Goal: Answer question/provide support: Share knowledge or assist other users

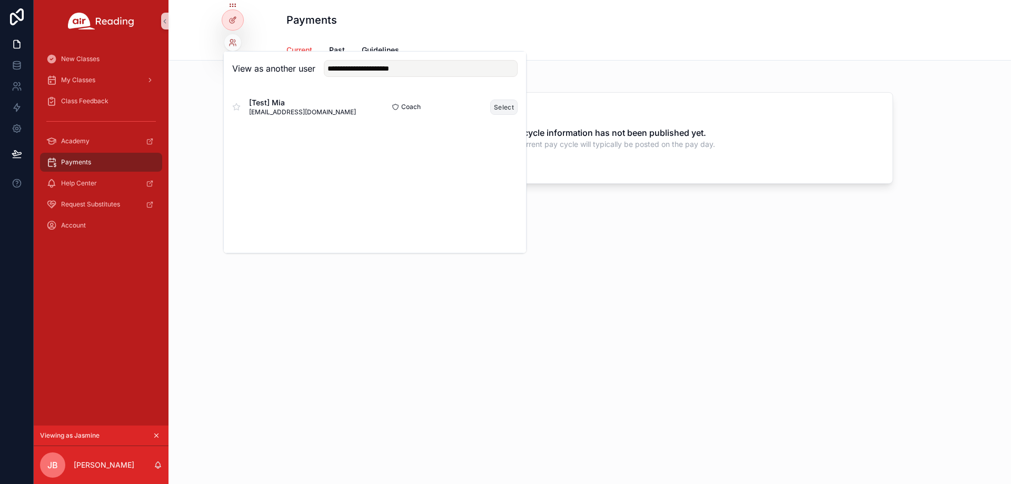
type input "**********"
click at [499, 107] on button "Select" at bounding box center [503, 107] width 27 height 15
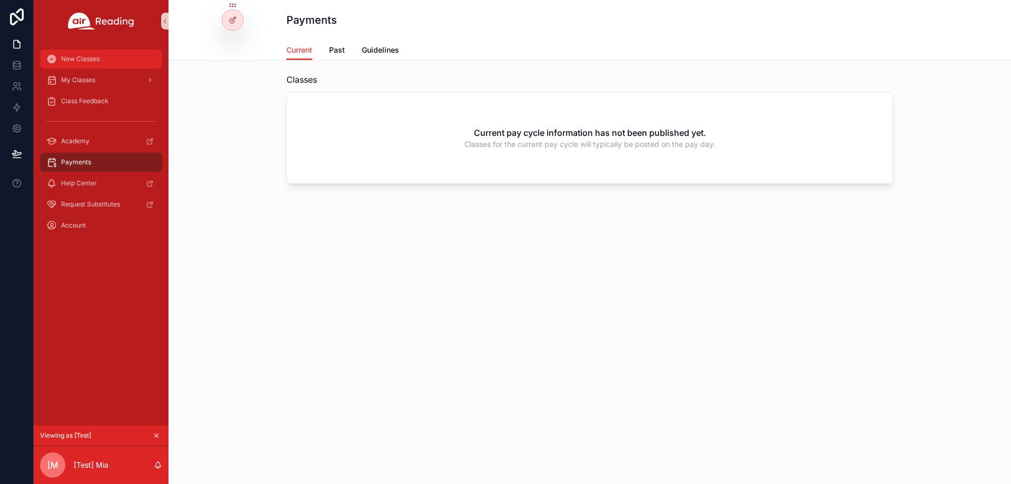
click at [129, 54] on div "New Classes" at bounding box center [101, 59] width 110 height 17
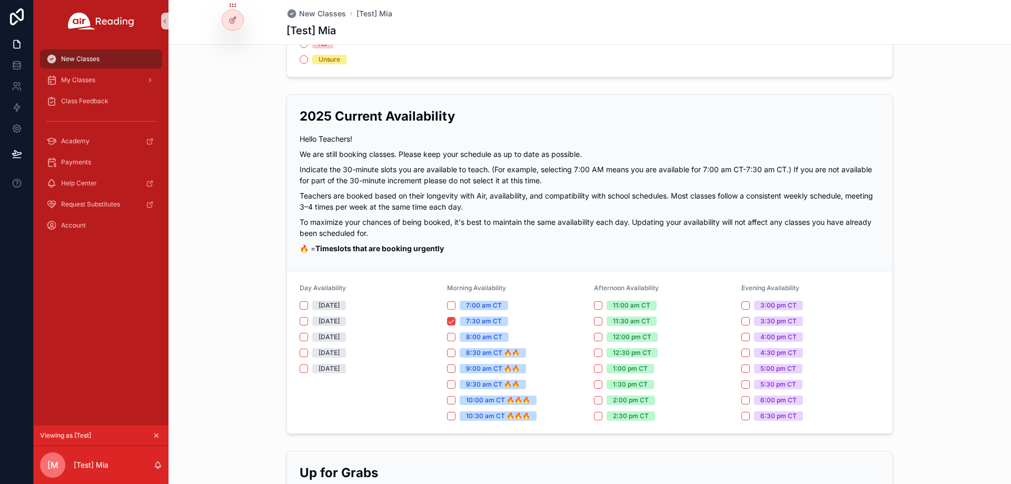
scroll to position [158, 0]
click at [302, 308] on button "Monday" at bounding box center [304, 305] width 8 height 8
drag, startPoint x: 447, startPoint y: 322, endPoint x: 449, endPoint y: 335, distance: 12.8
click at [447, 322] on button "7:30 am CT" at bounding box center [451, 321] width 8 height 8
click at [448, 340] on button "8:00 am CT" at bounding box center [451, 336] width 8 height 8
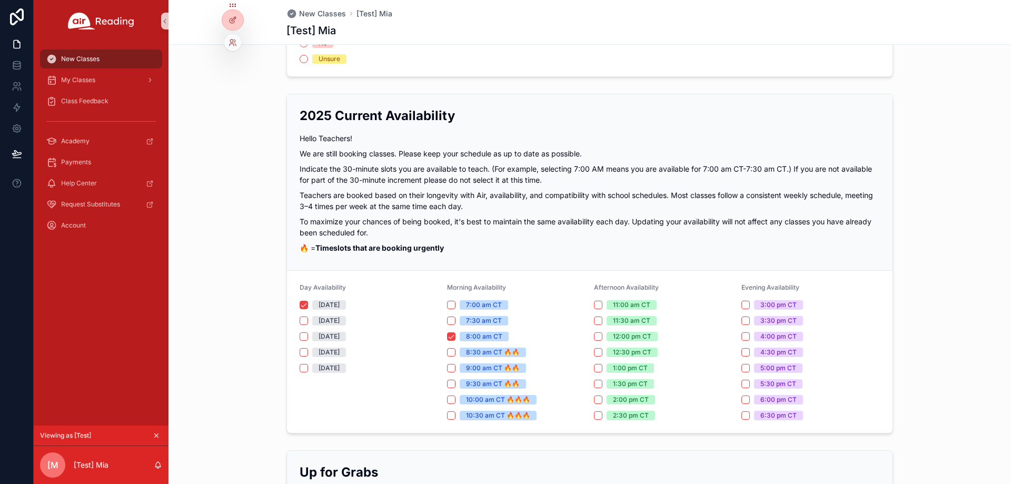
click at [237, 44] on div at bounding box center [232, 42] width 17 height 17
click at [111, 74] on div "My Classes" at bounding box center [101, 80] width 110 height 17
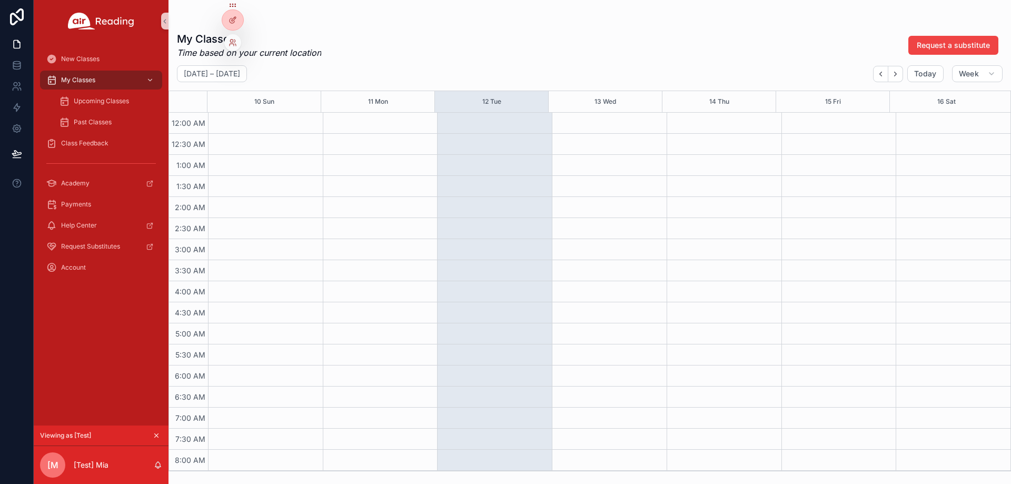
click at [232, 38] on div at bounding box center [232, 42] width 17 height 17
click at [233, 43] on icon at bounding box center [233, 42] width 8 height 8
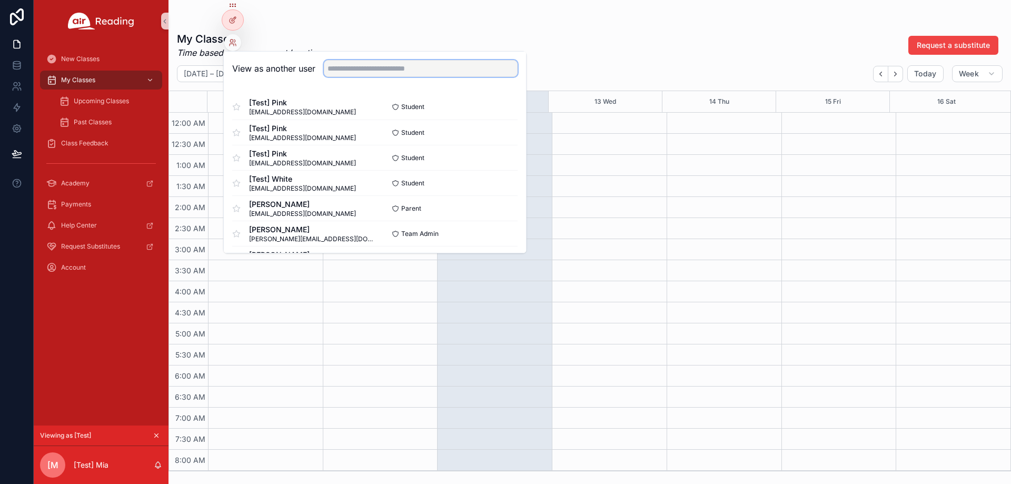
click at [338, 67] on input "text" at bounding box center [421, 68] width 194 height 17
paste input "**********"
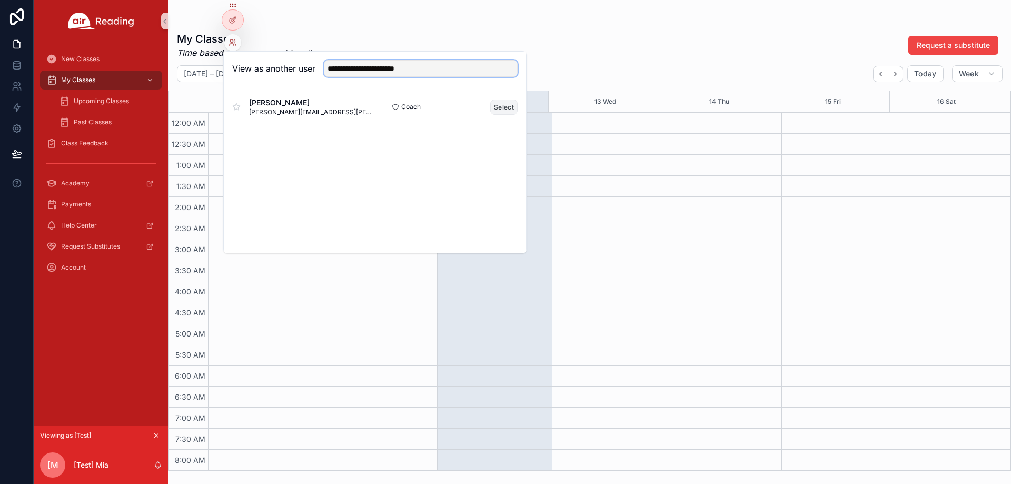
type input "**********"
click at [505, 102] on button "Select" at bounding box center [503, 107] width 27 height 15
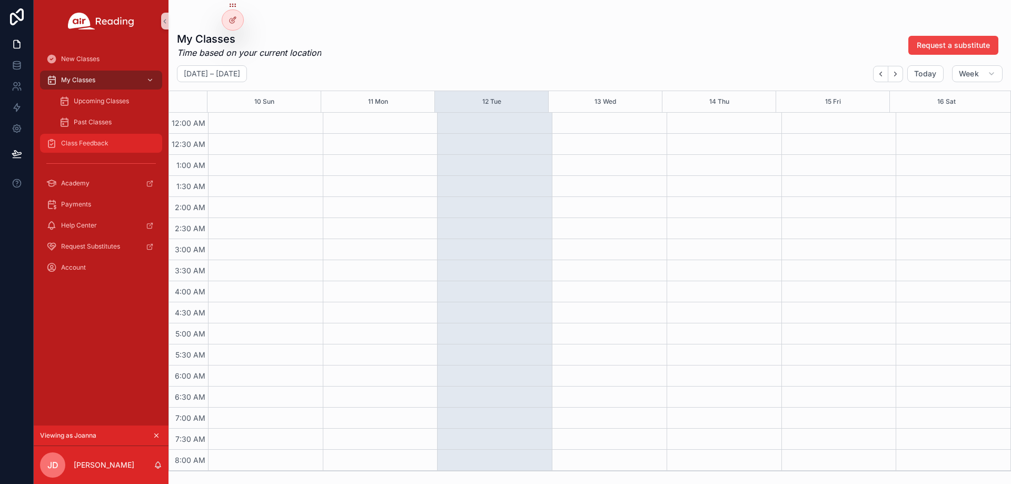
click at [104, 144] on span "Class Feedback" at bounding box center [84, 143] width 47 height 8
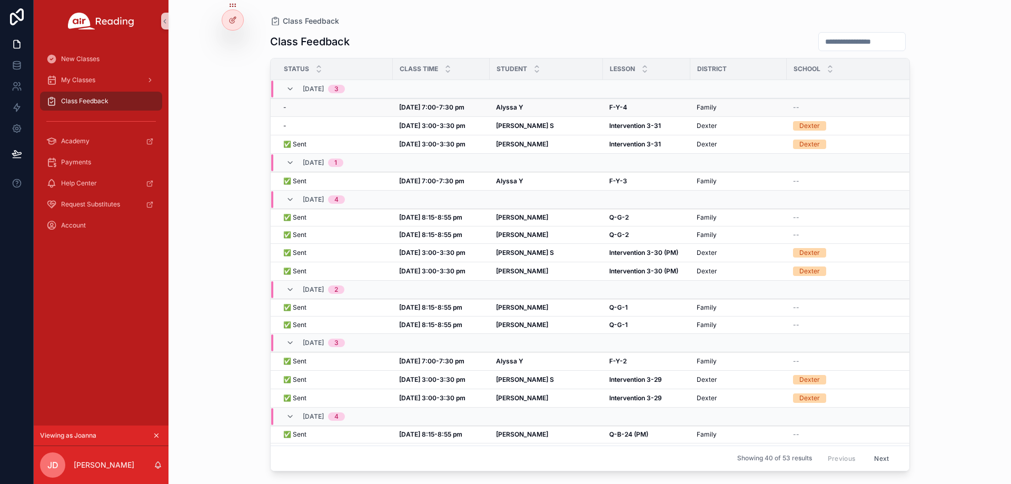
click at [505, 112] on td "Alyssa Y Alyssa Y" at bounding box center [546, 107] width 113 height 18
click at [505, 103] on strong "Alyssa Y" at bounding box center [509, 107] width 27 height 8
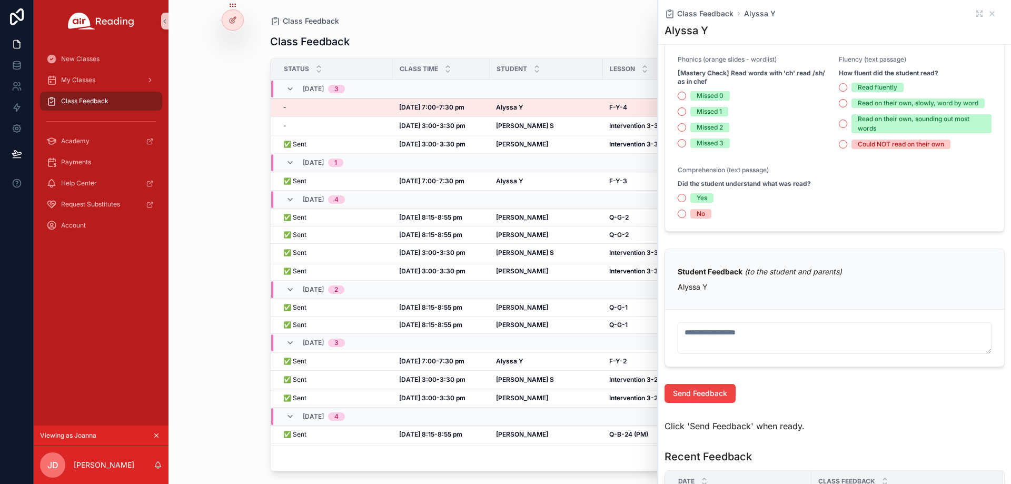
scroll to position [245, 0]
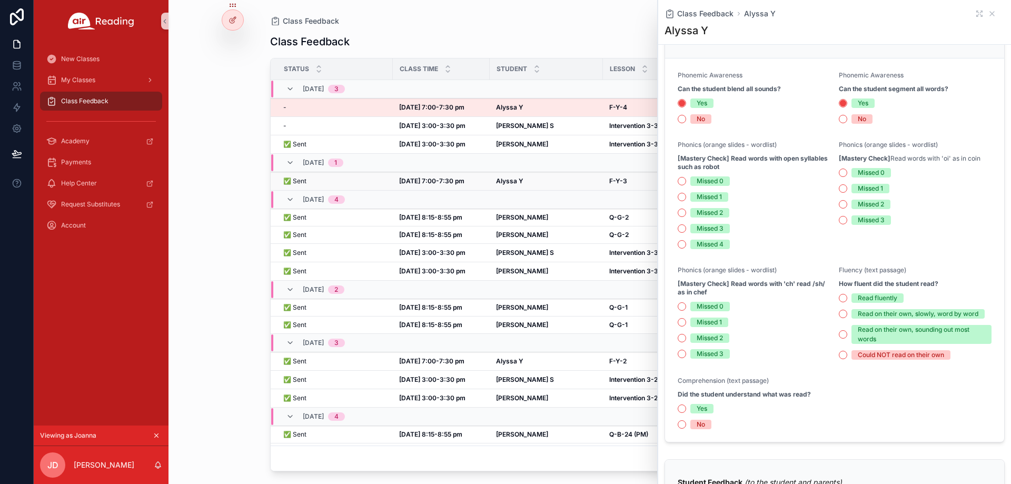
click at [521, 177] on strong "Alyssa Y" at bounding box center [509, 181] width 27 height 8
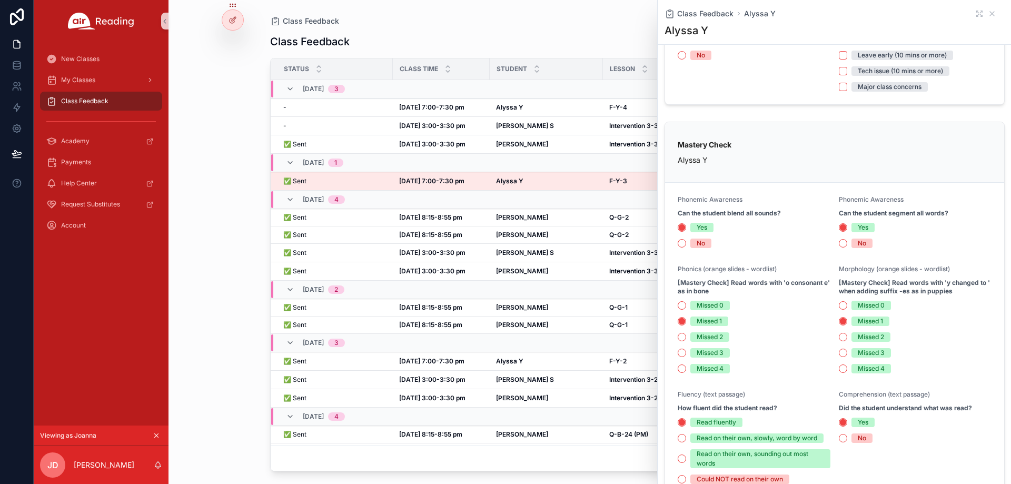
scroll to position [105, 0]
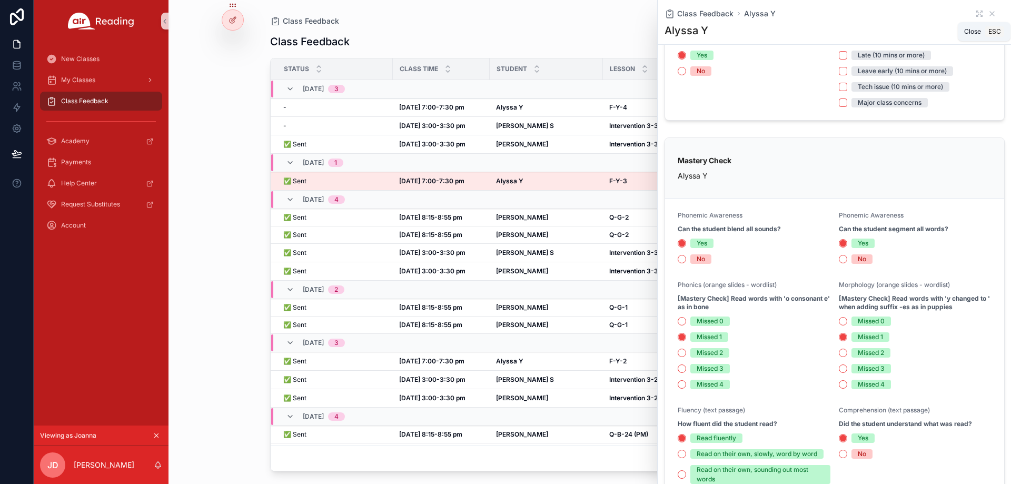
click at [988, 15] on icon "scrollable content" at bounding box center [992, 13] width 8 height 8
